Goal: Task Accomplishment & Management: Manage account settings

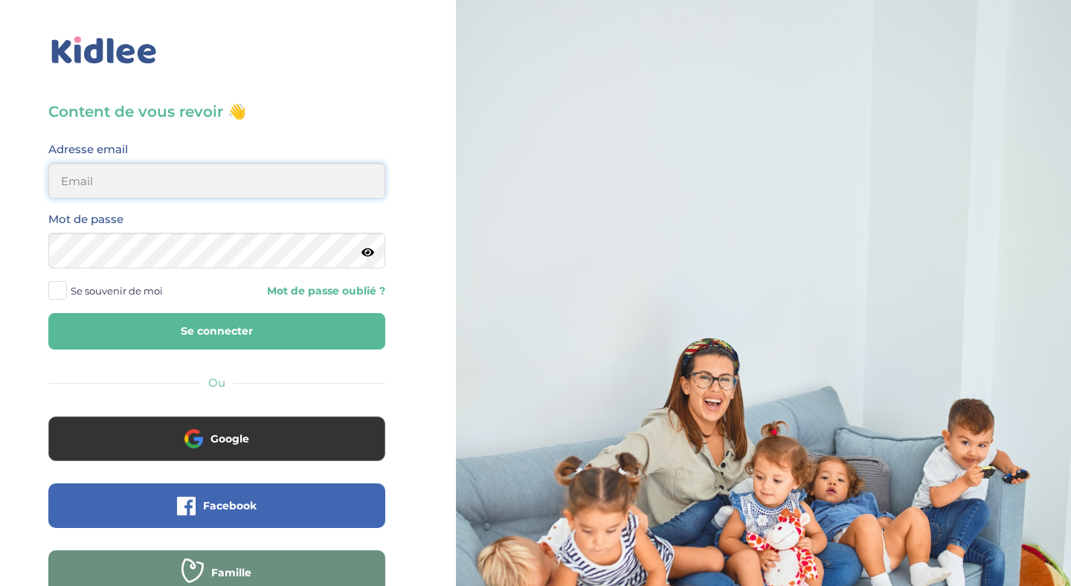
click at [159, 188] on input "email" at bounding box center [216, 181] width 337 height 36
type input "c.montgolfier@gmail.com"
click at [62, 291] on span at bounding box center [57, 290] width 19 height 19
click at [0, 0] on input "Se souvenir de moi" at bounding box center [0, 0] width 0 height 0
click at [199, 329] on button "Se connecter" at bounding box center [216, 331] width 337 height 36
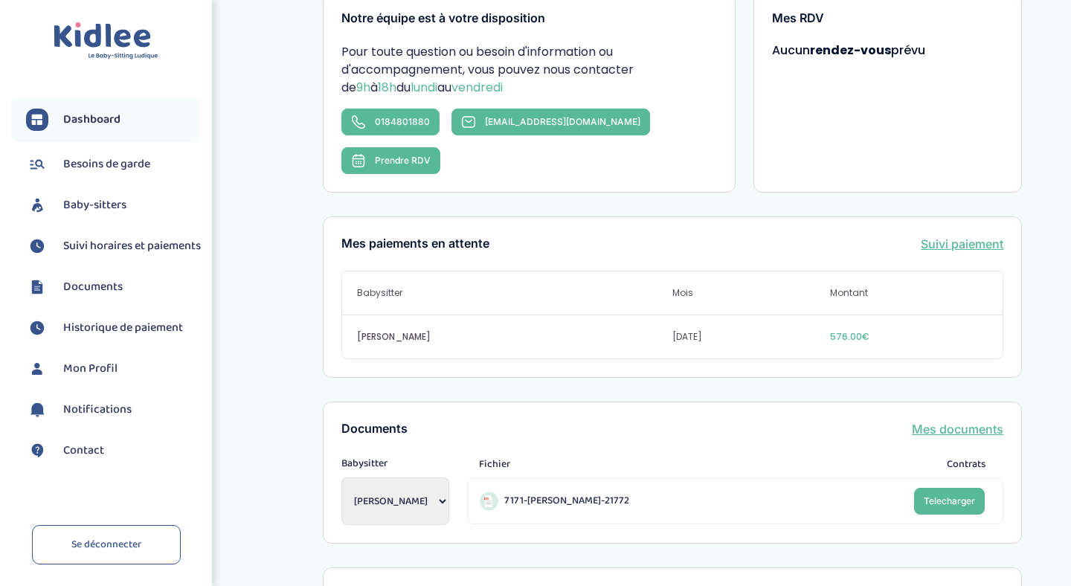
scroll to position [290, 0]
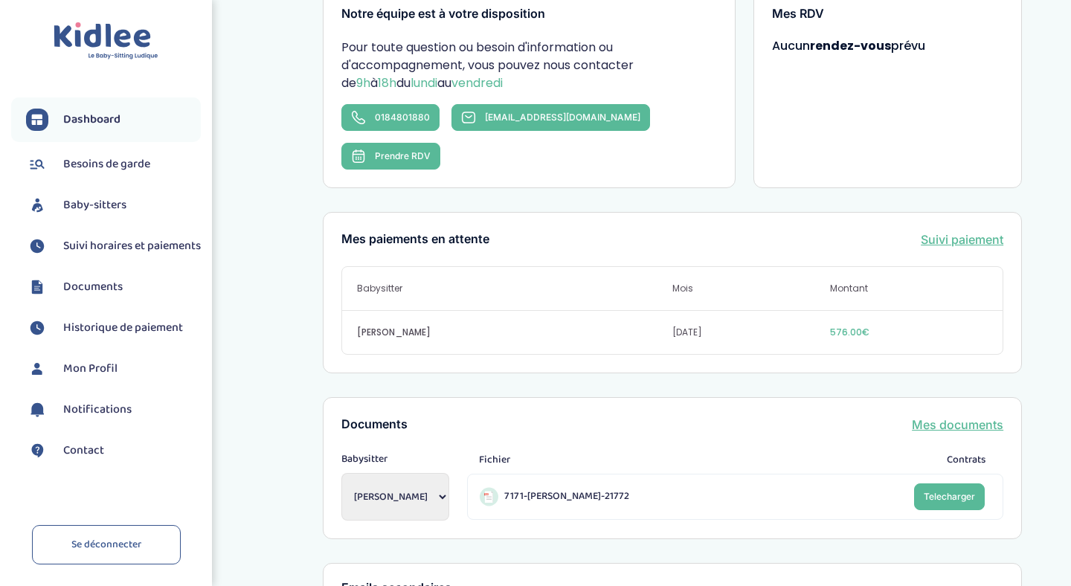
click at [959, 231] on link "Suivi paiement" at bounding box center [962, 240] width 83 height 18
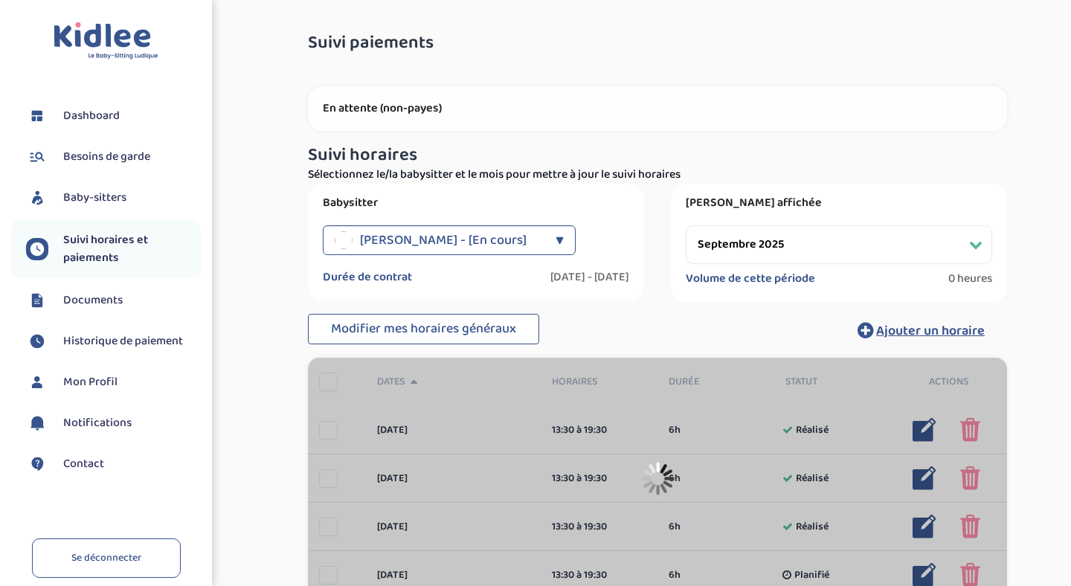
select select "septembre 2025"
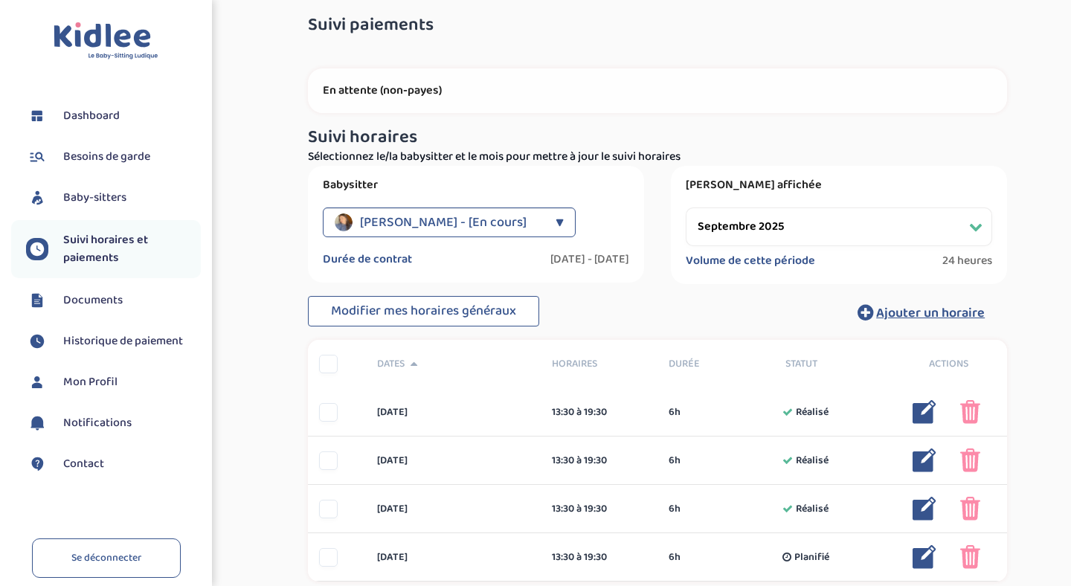
scroll to position [21, 0]
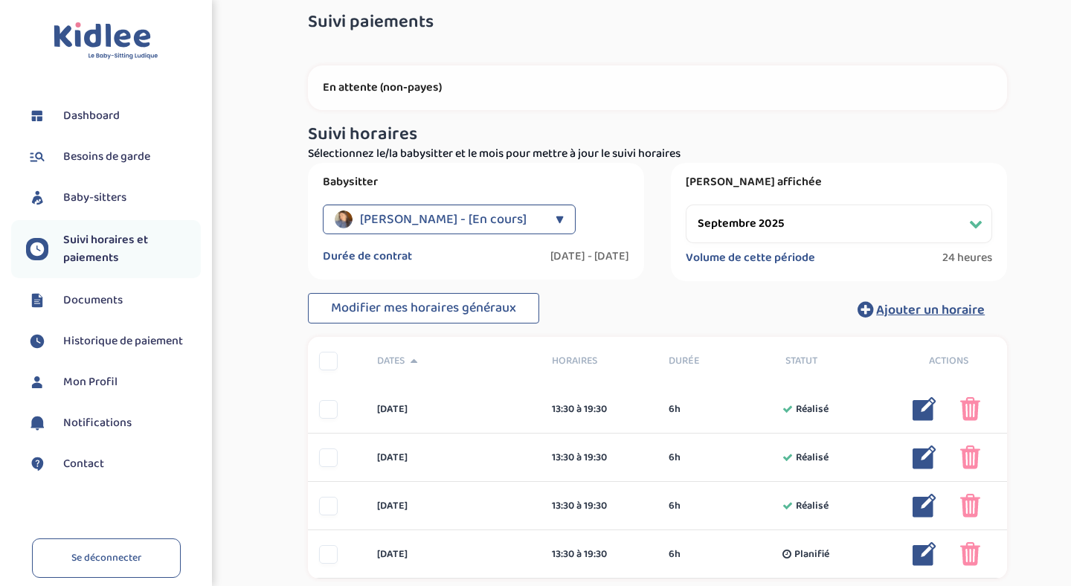
click at [102, 340] on span "Historique de paiement" at bounding box center [123, 341] width 120 height 18
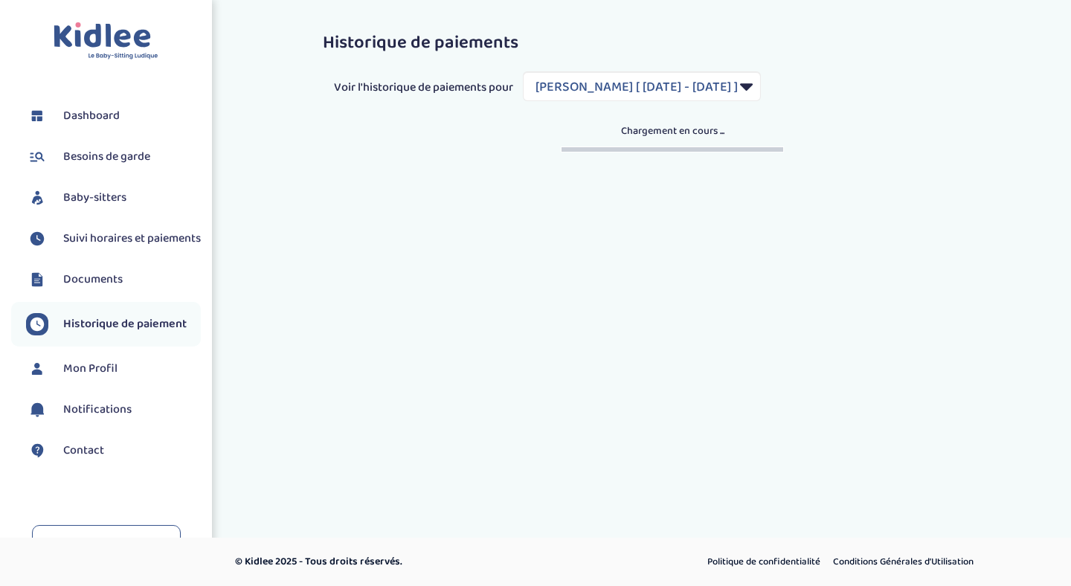
select select "1929"
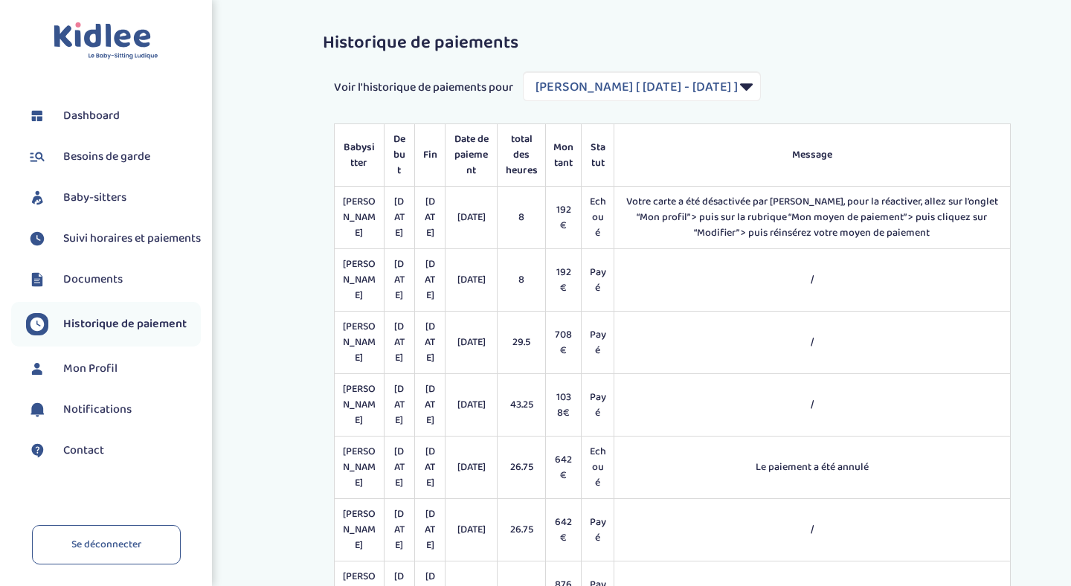
click at [96, 378] on span "Mon Profil" at bounding box center [90, 369] width 54 height 18
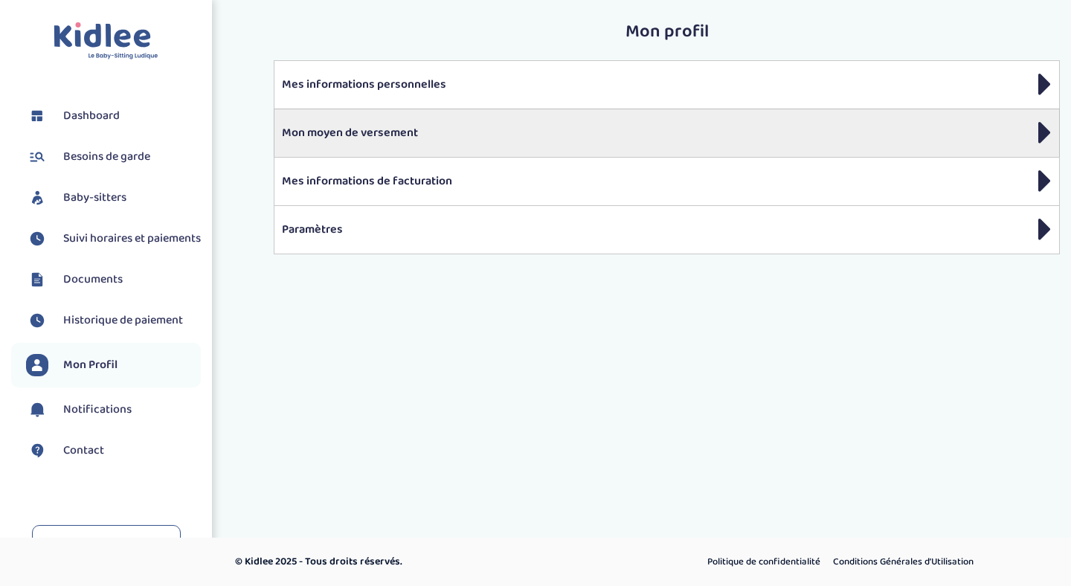
click at [361, 134] on p "Mon moyen de versement" at bounding box center [667, 133] width 770 height 18
click at [1034, 127] on p "Mon moyen de versement" at bounding box center [667, 133] width 770 height 18
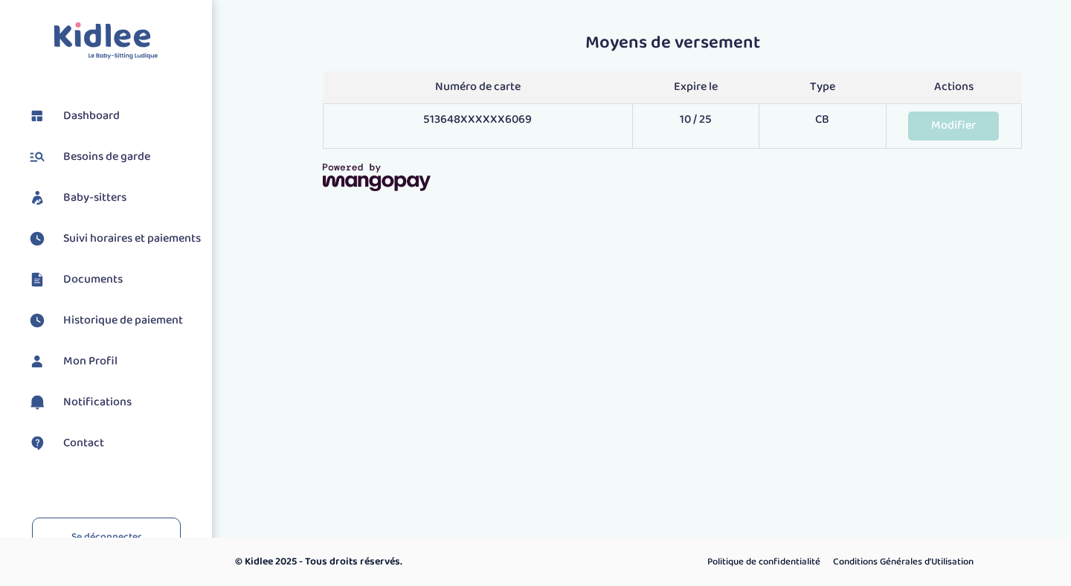
click at [956, 128] on link "Modifier" at bounding box center [953, 126] width 91 height 29
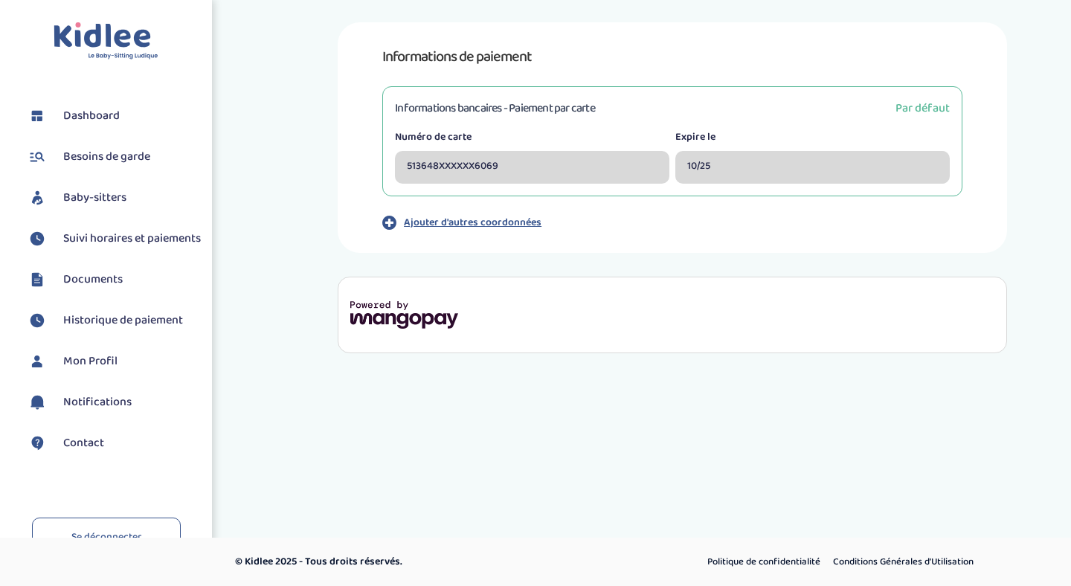
click at [468, 222] on p "Ajouter d'autres coordonnées" at bounding box center [473, 223] width 138 height 16
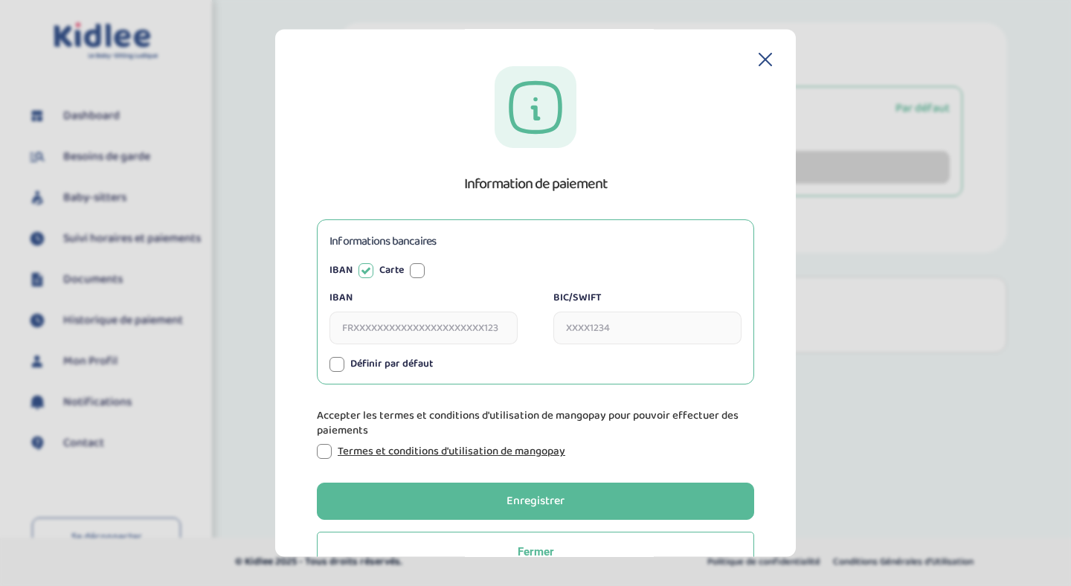
click at [418, 268] on div at bounding box center [417, 270] width 15 height 15
click at [354, 332] on input "Numéro de carte" at bounding box center [423, 328] width 188 height 33
type input "4633438782188766"
type input "09/2028"
type input "169"
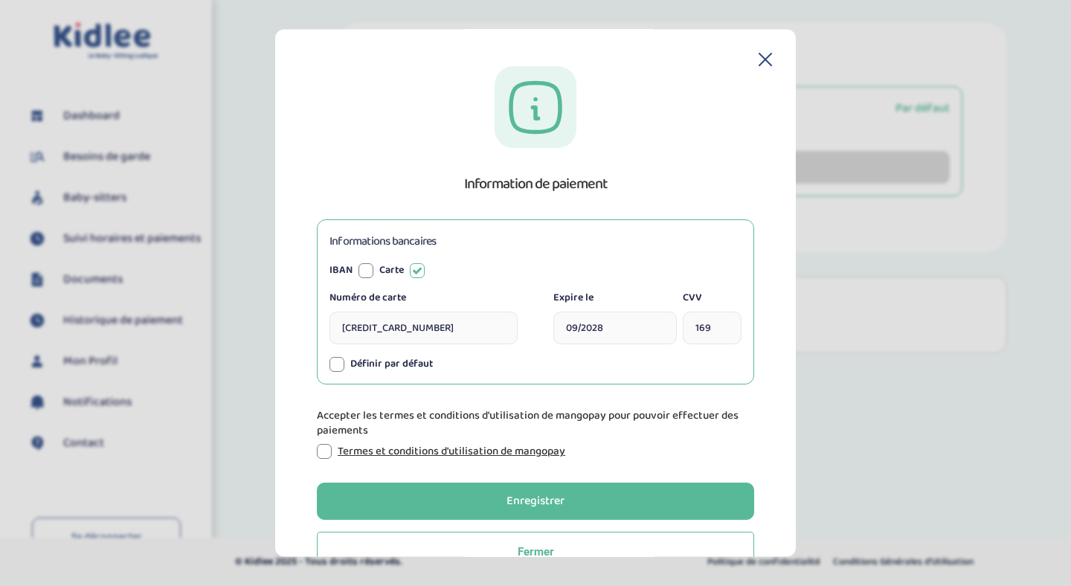
type input "4633 4387 8218 8766"
type input "09 / 2028"
click at [333, 366] on div at bounding box center [336, 364] width 15 height 15
type input "4633438782188766"
type input "09/2028"
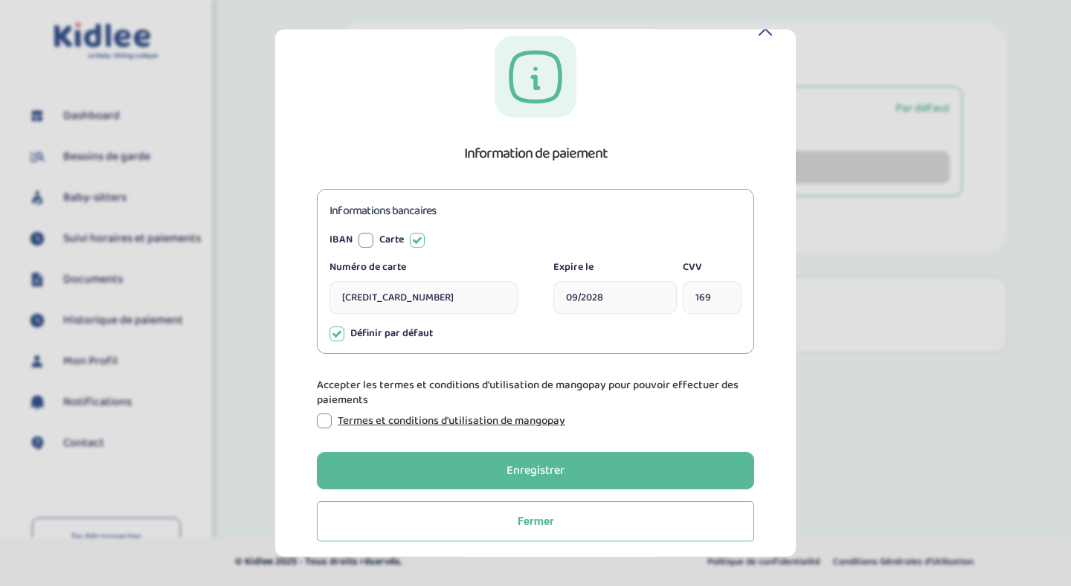
scroll to position [36, 0]
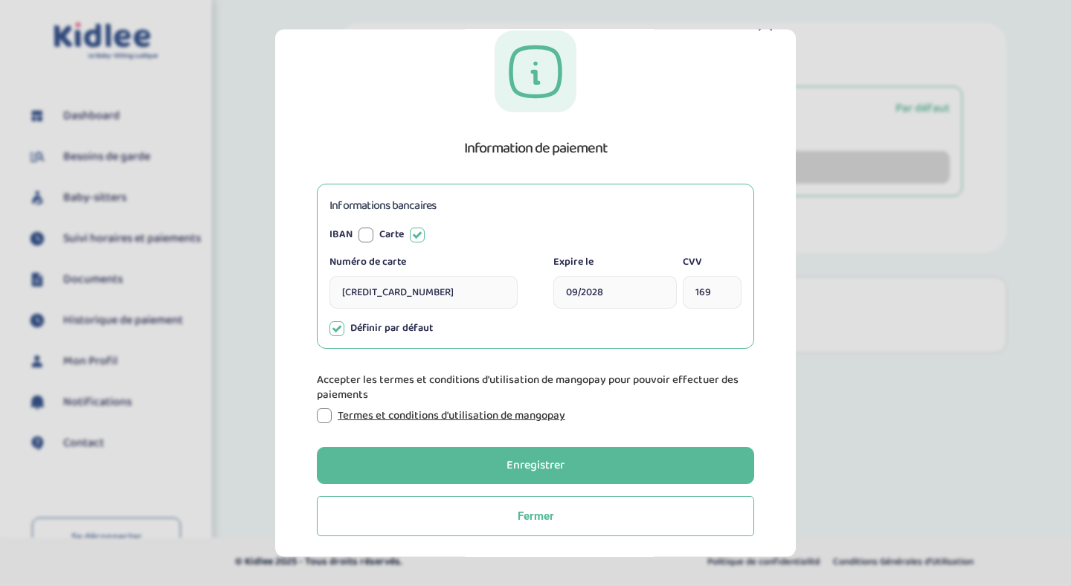
click at [326, 415] on div at bounding box center [324, 415] width 15 height 15
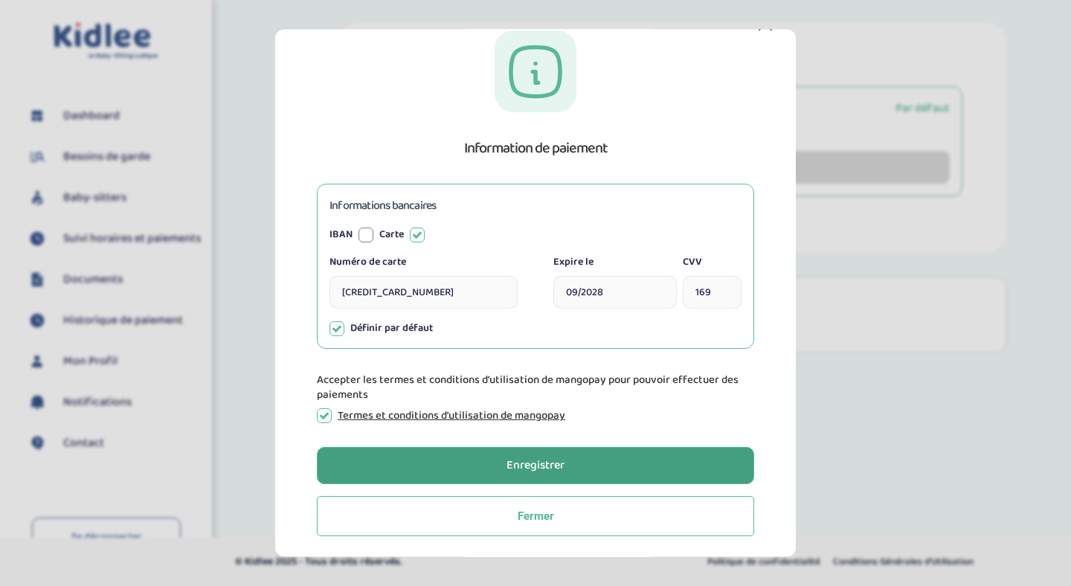
click at [550, 469] on div "Enregistrer" at bounding box center [535, 465] width 58 height 17
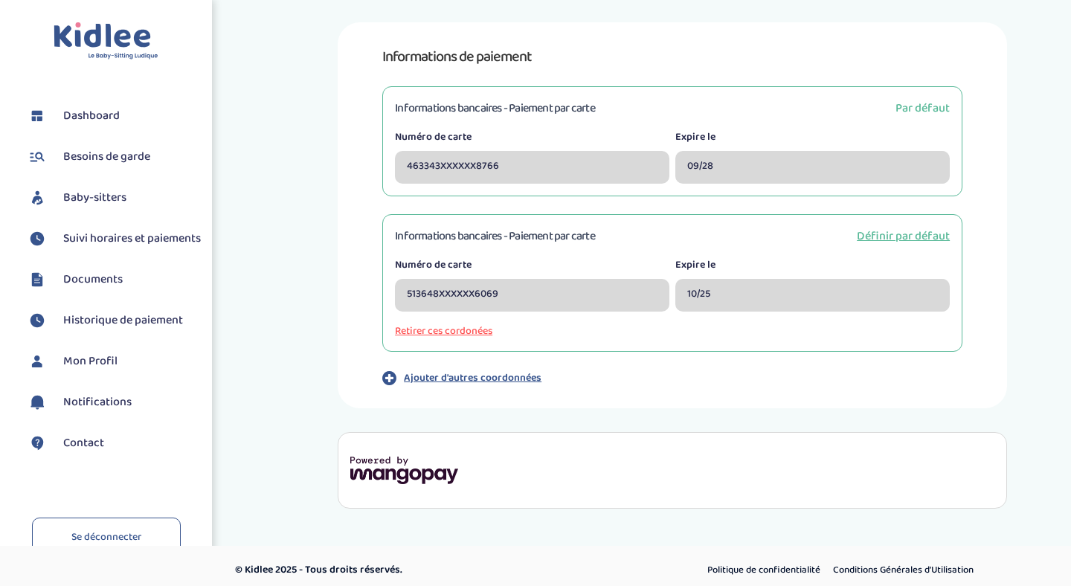
click at [473, 332] on button "Retirer ces cordonées" at bounding box center [672, 332] width 555 height 16
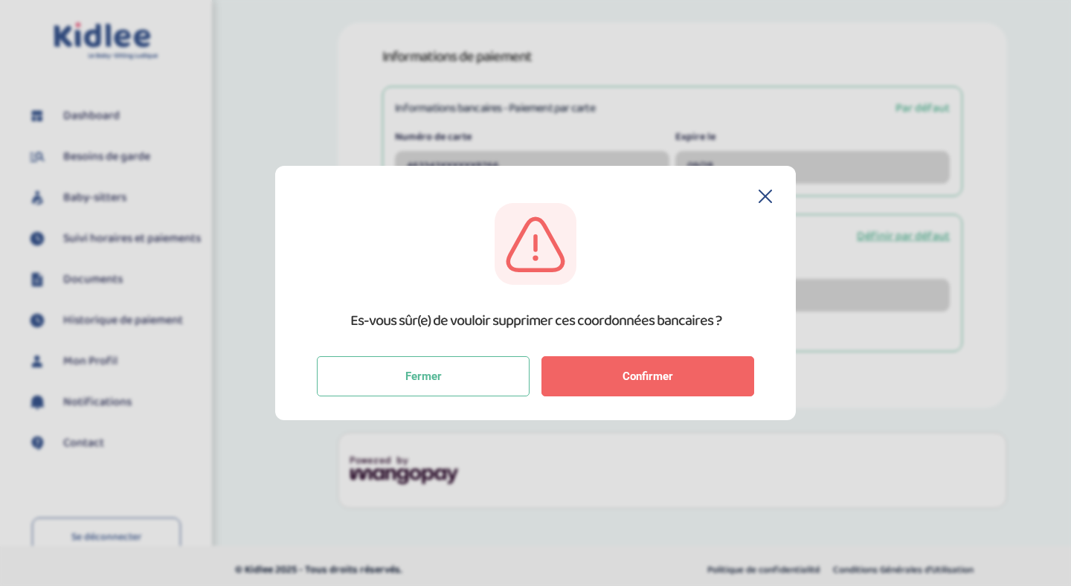
click at [637, 380] on span "Confirmer" at bounding box center [647, 376] width 51 height 13
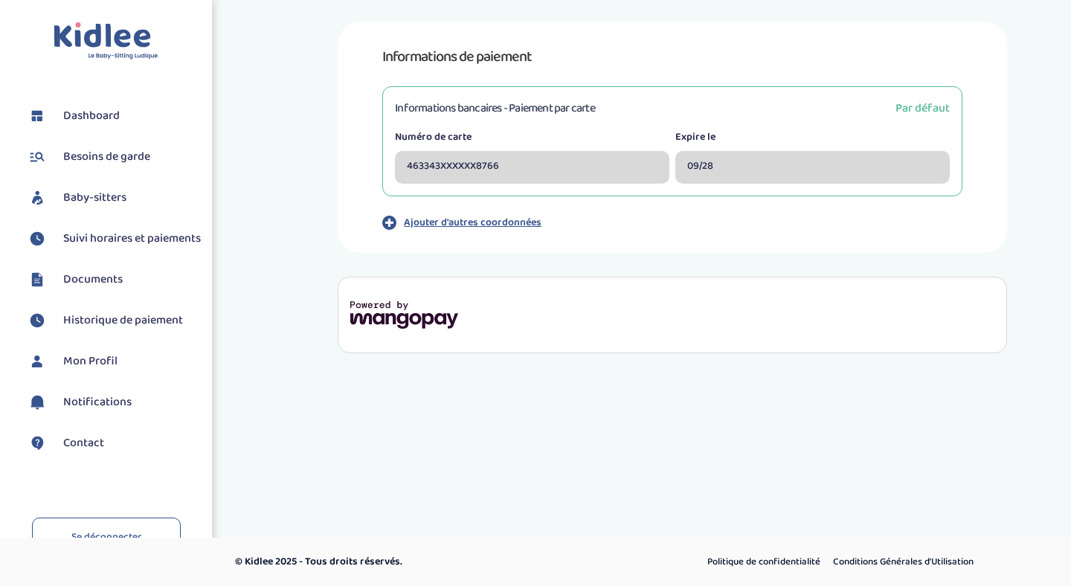
click at [95, 112] on span "Dashboard" at bounding box center [91, 116] width 57 height 18
